Goal: Navigation & Orientation: Find specific page/section

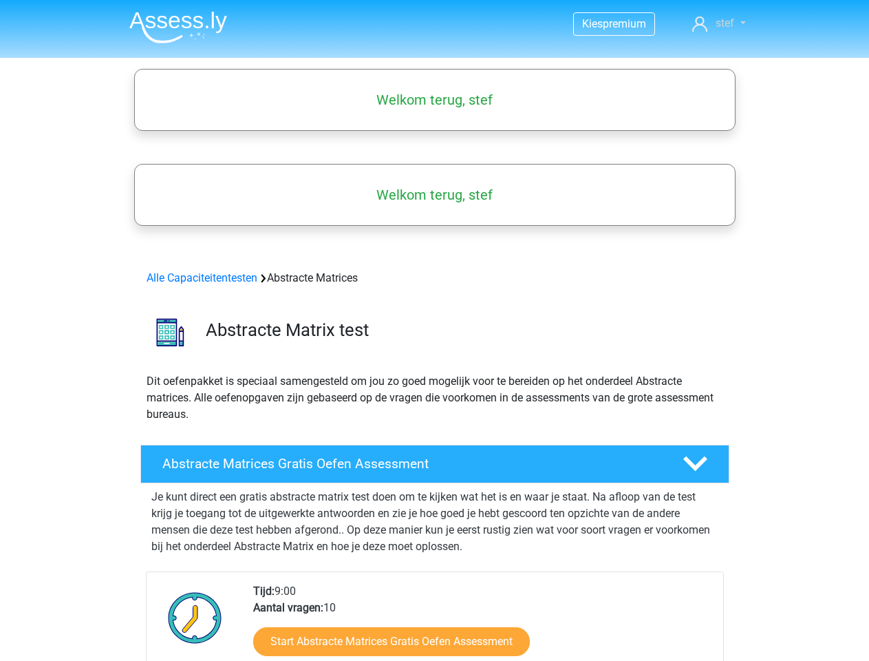
click at [719, 23] on span "stef" at bounding box center [725, 23] width 19 height 13
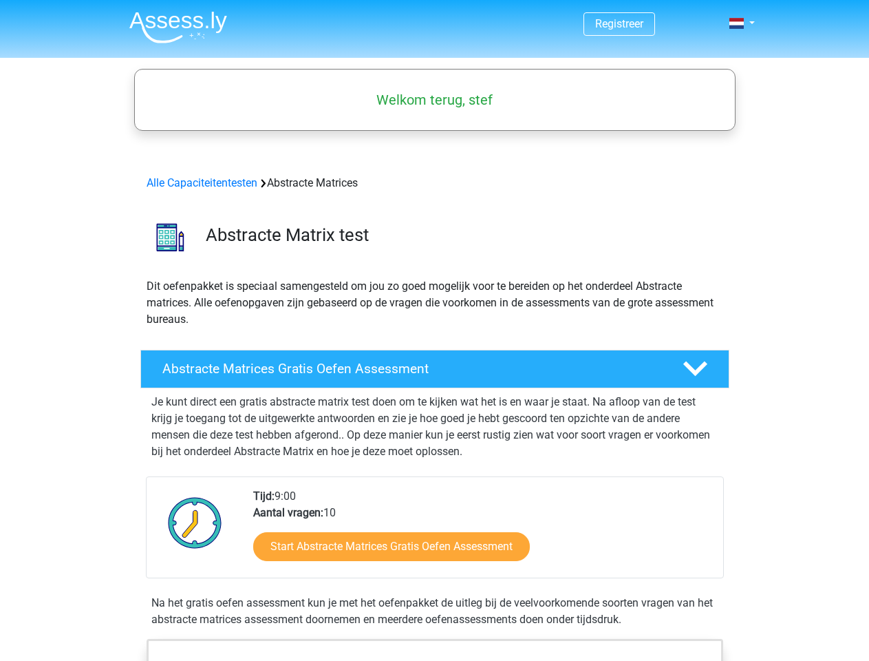
click at [738, 23] on span at bounding box center [737, 23] width 14 height 11
